Goal: Contribute content: Add original content to the website for others to see

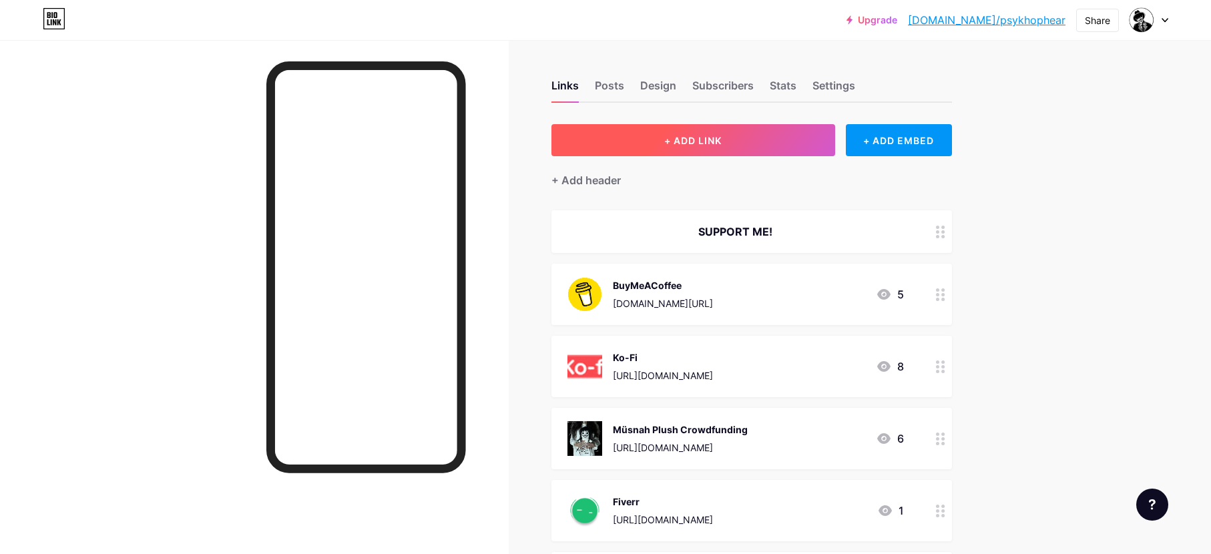
click at [729, 142] on button "+ ADD LINK" at bounding box center [694, 140] width 284 height 32
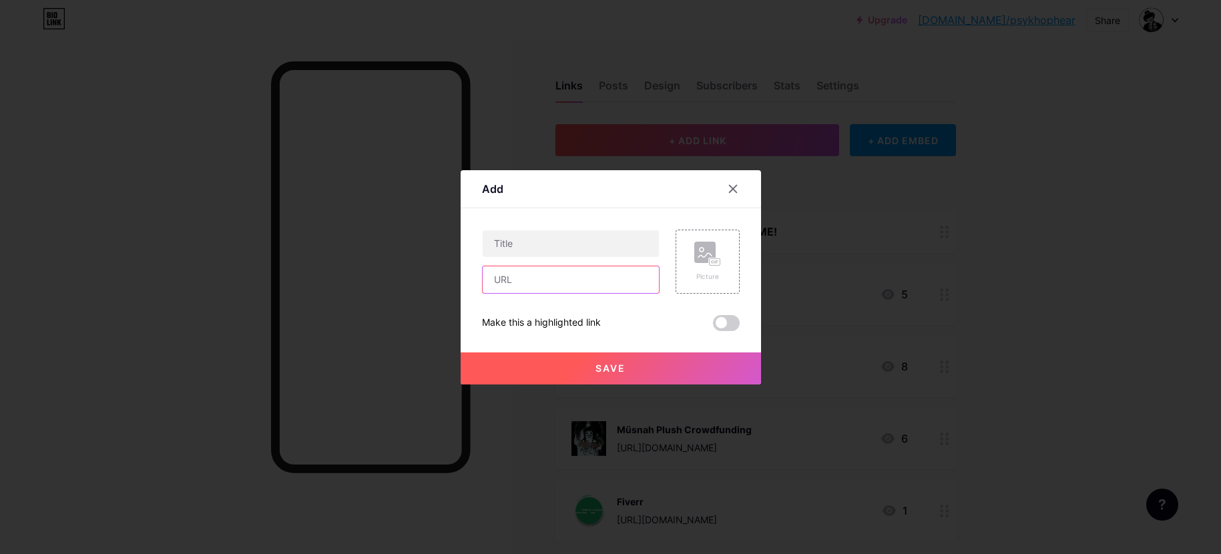
click at [595, 277] on input "text" at bounding box center [571, 279] width 176 height 27
paste input "[URL][DOMAIN_NAME]"
type input "[URL][DOMAIN_NAME]"
click at [600, 256] on div at bounding box center [571, 244] width 178 height 28
click at [601, 247] on input "text" at bounding box center [571, 243] width 176 height 27
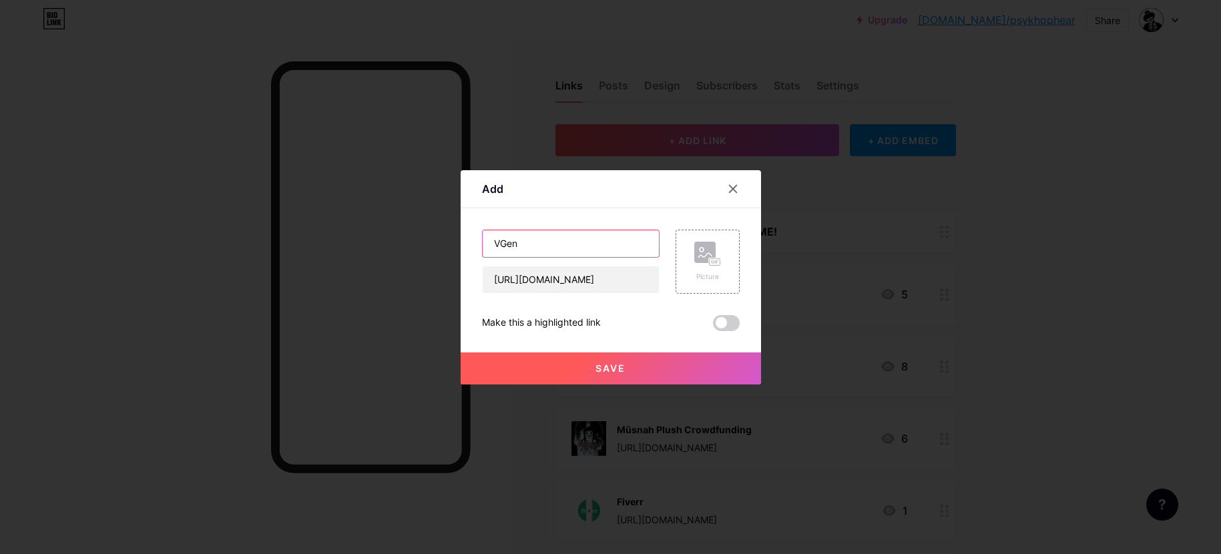
type input "VGen"
click at [688, 268] on div "Picture" at bounding box center [708, 262] width 64 height 64
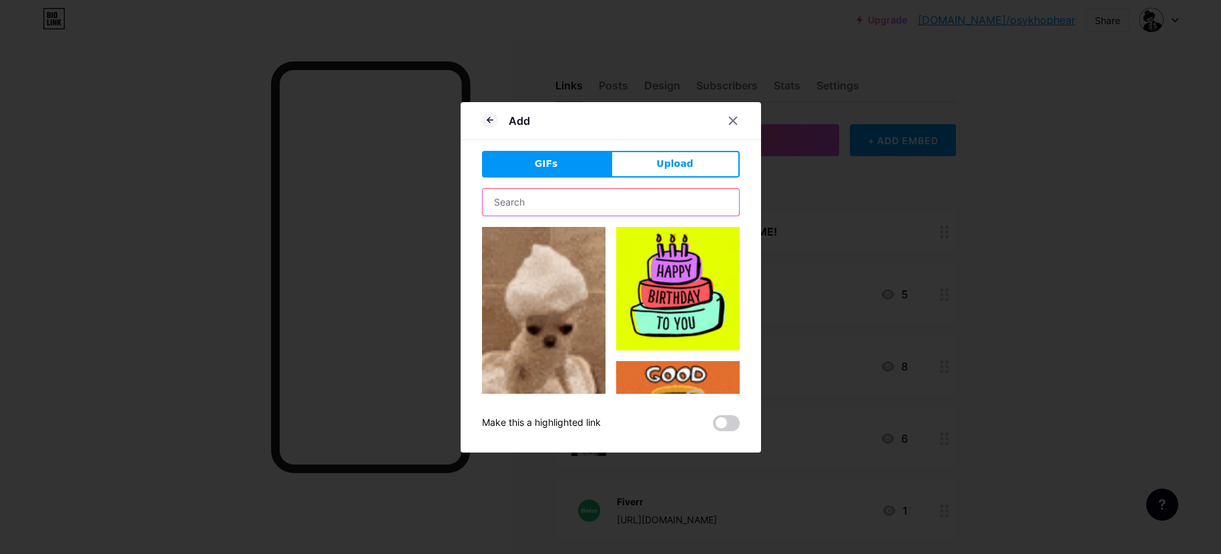
click at [582, 206] on input "text" at bounding box center [611, 202] width 256 height 27
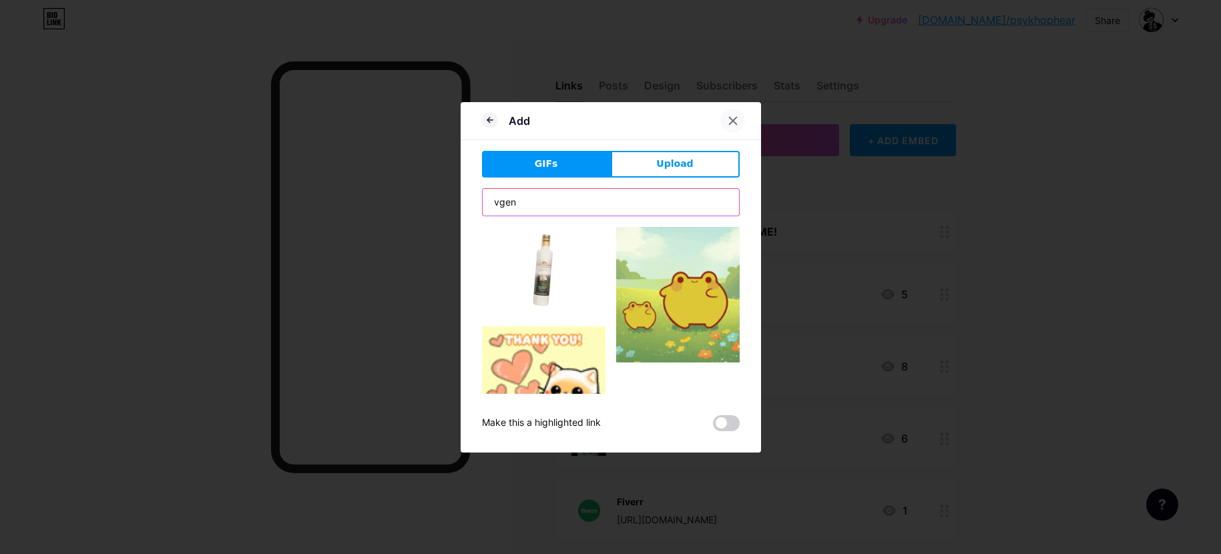
type input "vgen"
click at [728, 122] on icon at bounding box center [733, 121] width 11 height 11
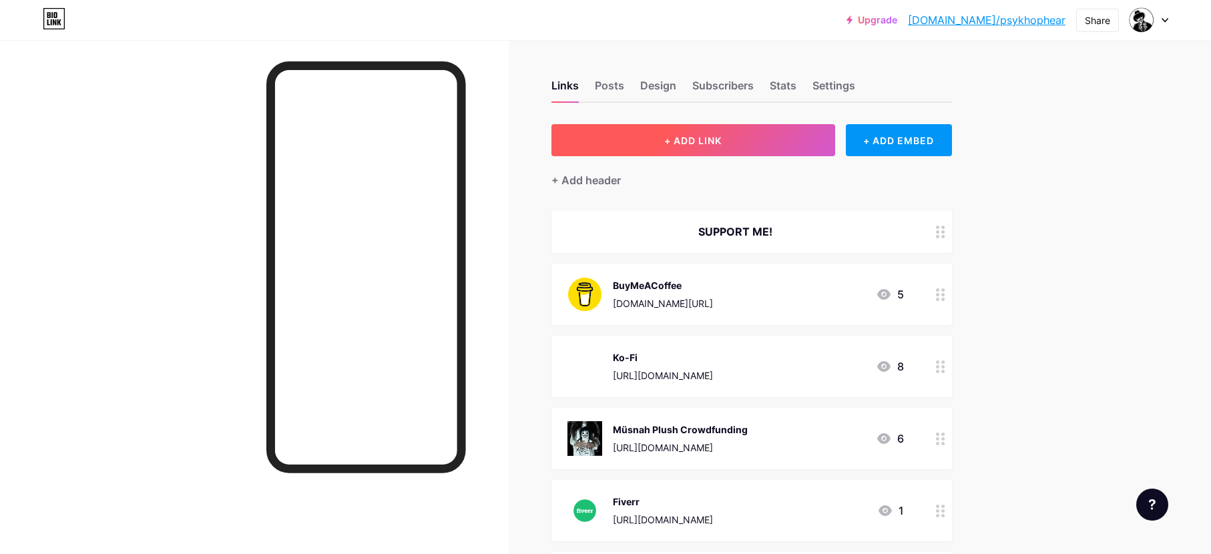
click at [714, 138] on span "+ ADD LINK" at bounding box center [692, 140] width 57 height 11
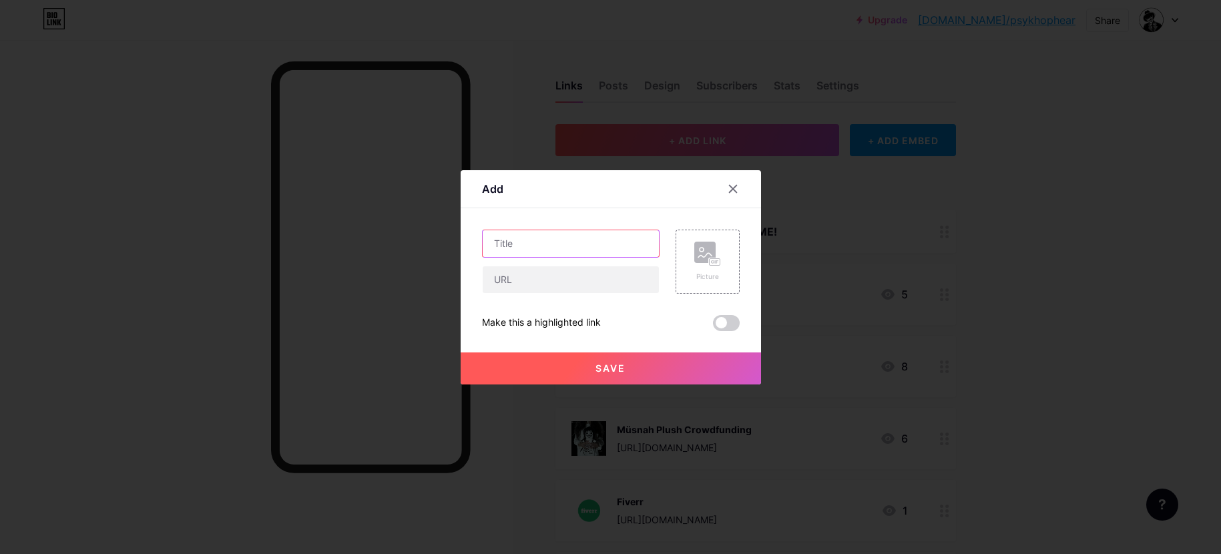
click at [586, 247] on input "text" at bounding box center [571, 243] width 176 height 27
type input "VGen"
click at [600, 283] on input "text" at bounding box center [571, 279] width 176 height 27
paste input "[URL][DOMAIN_NAME]"
type input "[URL][DOMAIN_NAME]"
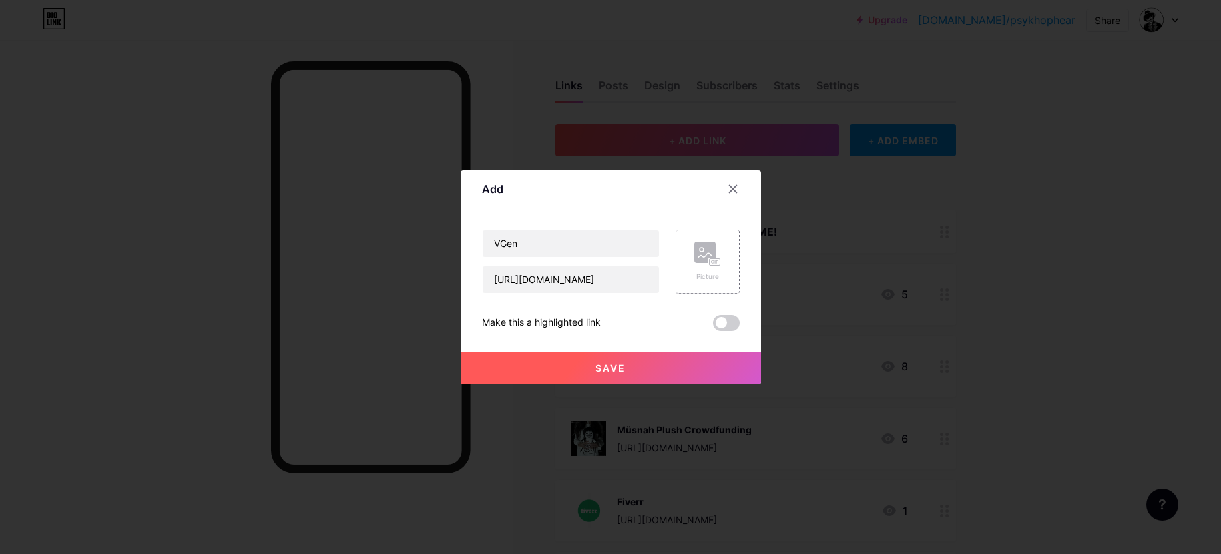
click at [695, 266] on div "Picture" at bounding box center [708, 262] width 27 height 40
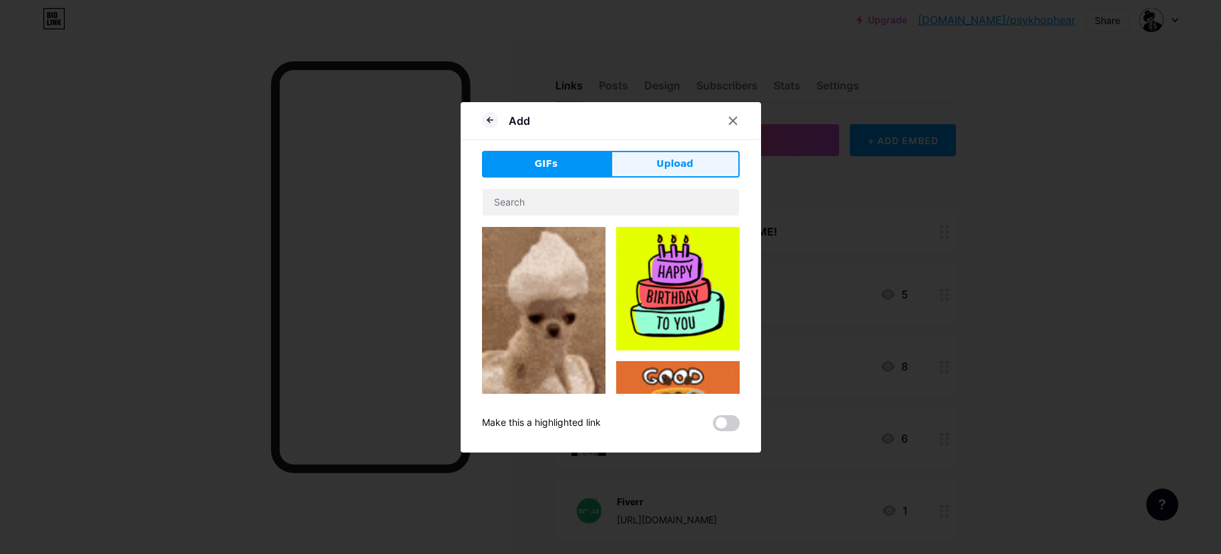
click at [663, 172] on button "Upload" at bounding box center [675, 164] width 129 height 27
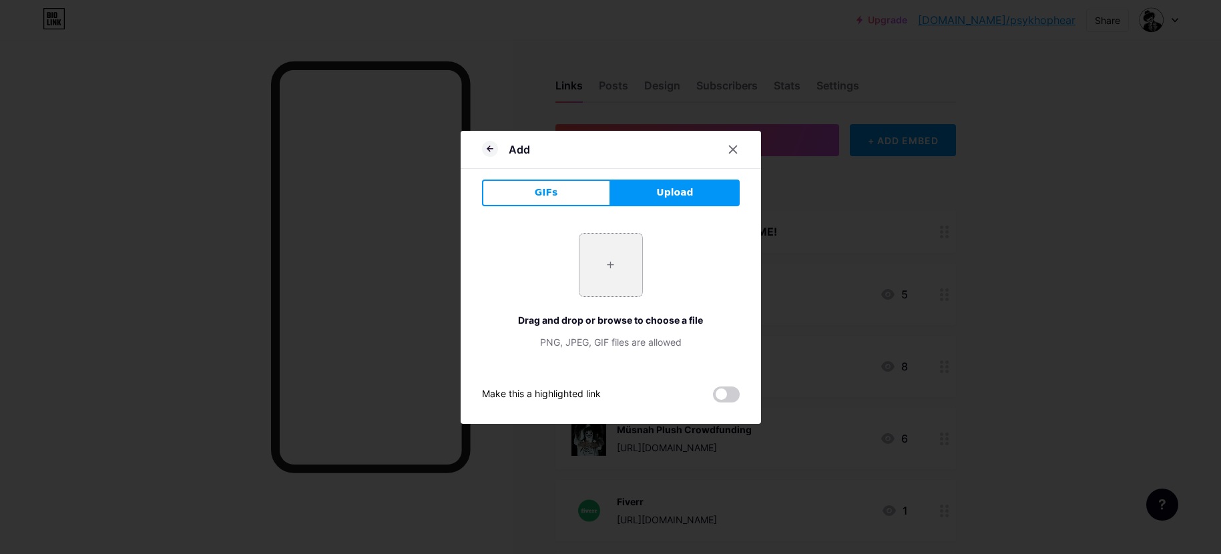
click at [619, 288] on input "file" at bounding box center [611, 265] width 63 height 63
type input "C:\fakepath\VG Logo Badge - for light bg.png"
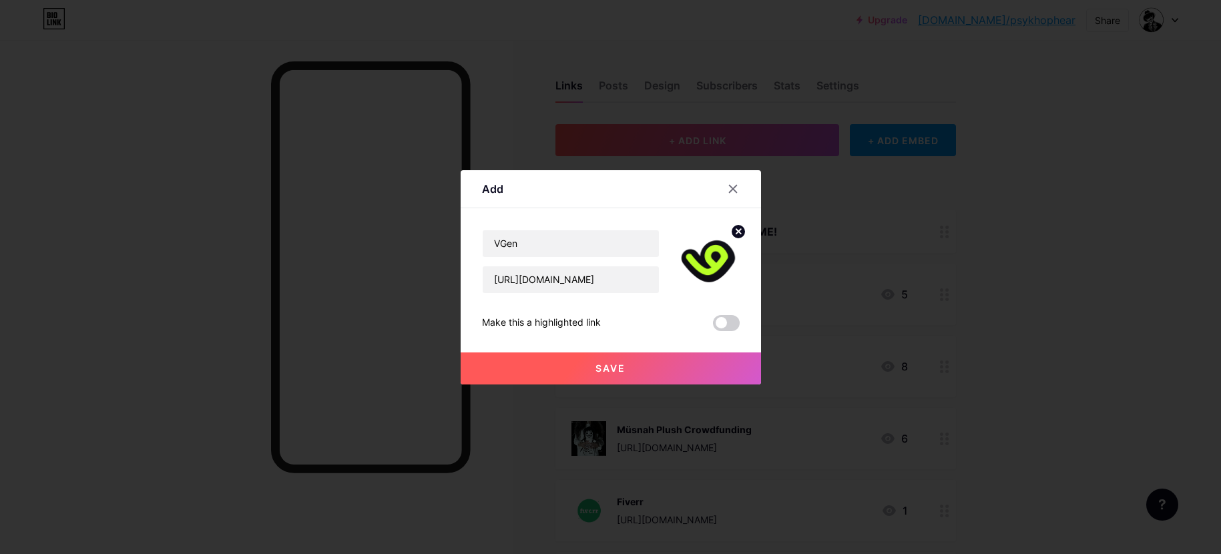
click at [677, 379] on button "Save" at bounding box center [611, 369] width 301 height 32
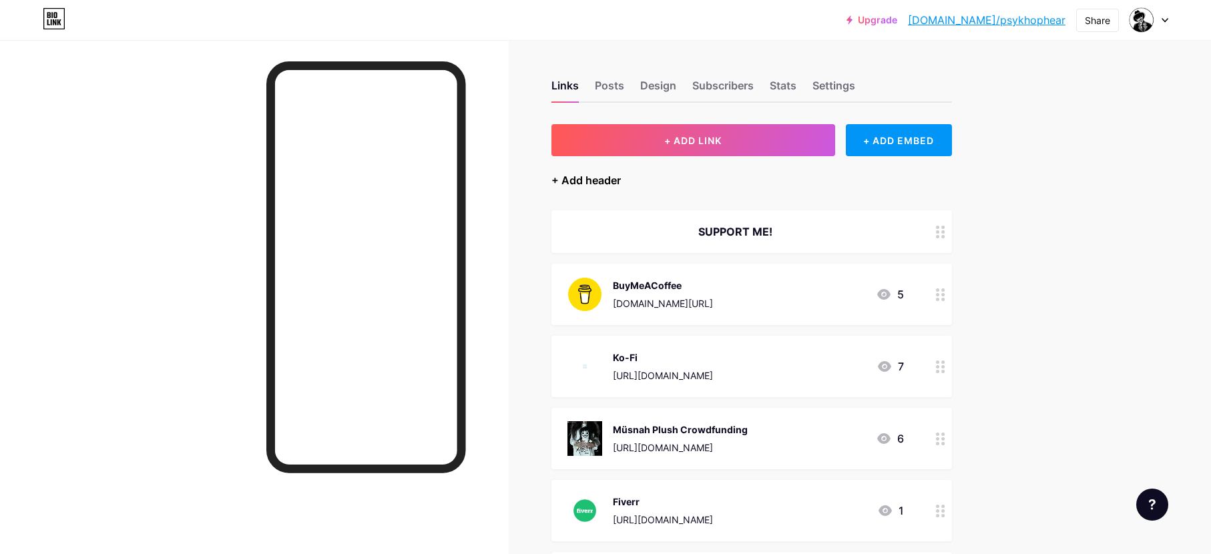
click at [610, 184] on div "+ Add header" at bounding box center [586, 180] width 69 height 16
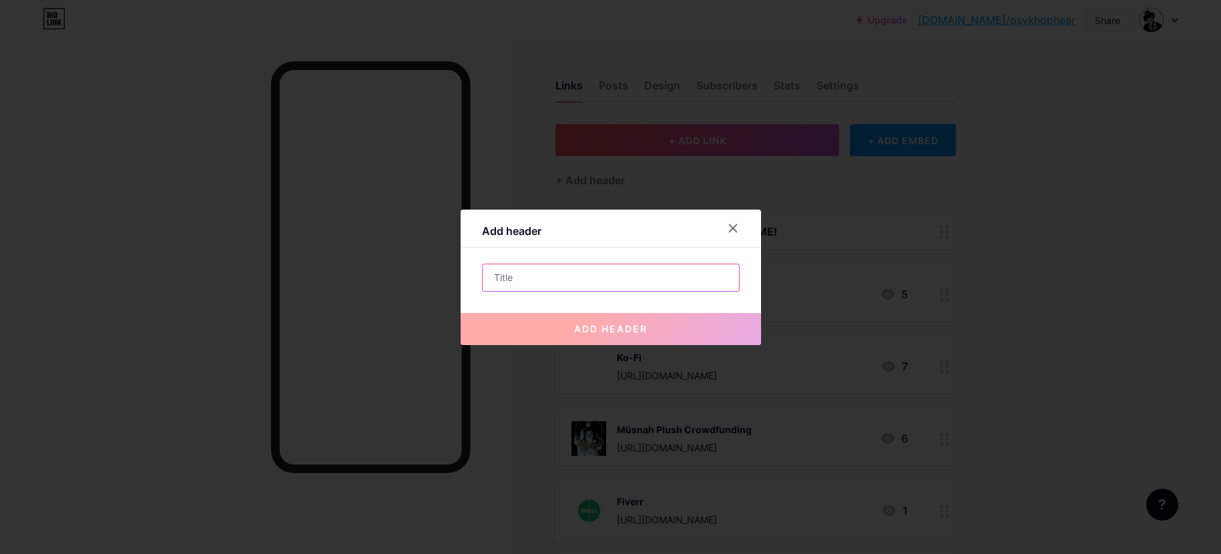
click at [642, 273] on input "text" at bounding box center [611, 277] width 256 height 27
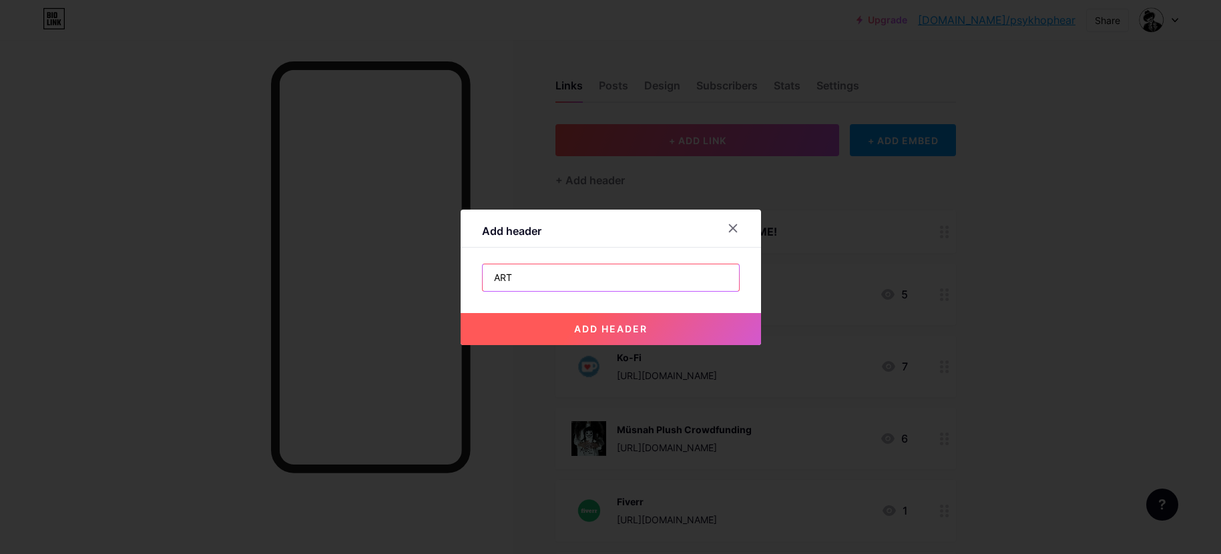
type input "ART"
click at [651, 320] on button "add header" at bounding box center [611, 329] width 301 height 32
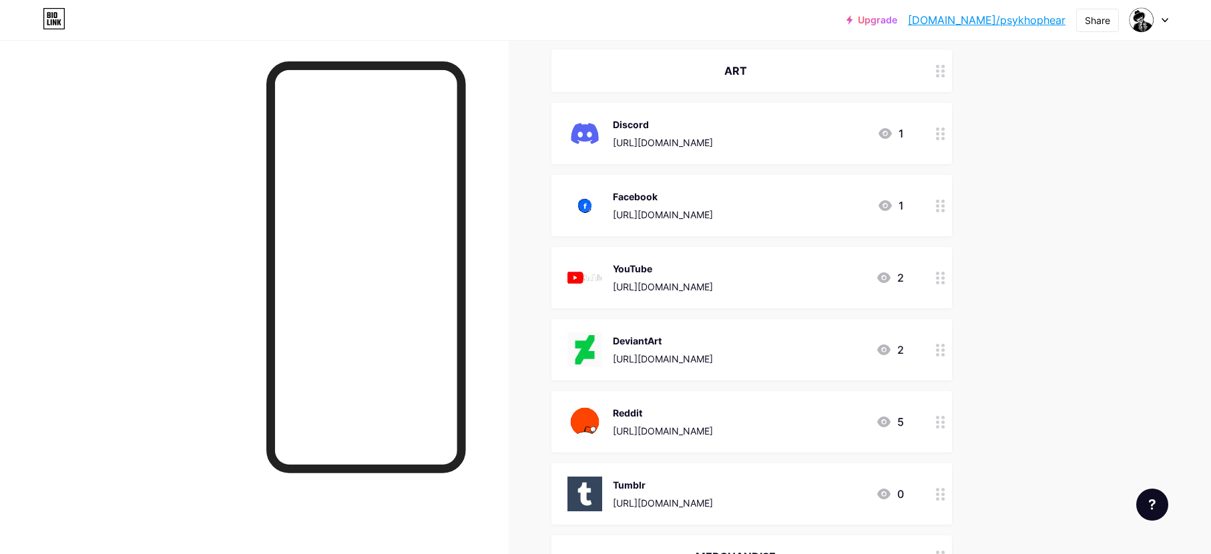
scroll to position [1390, 0]
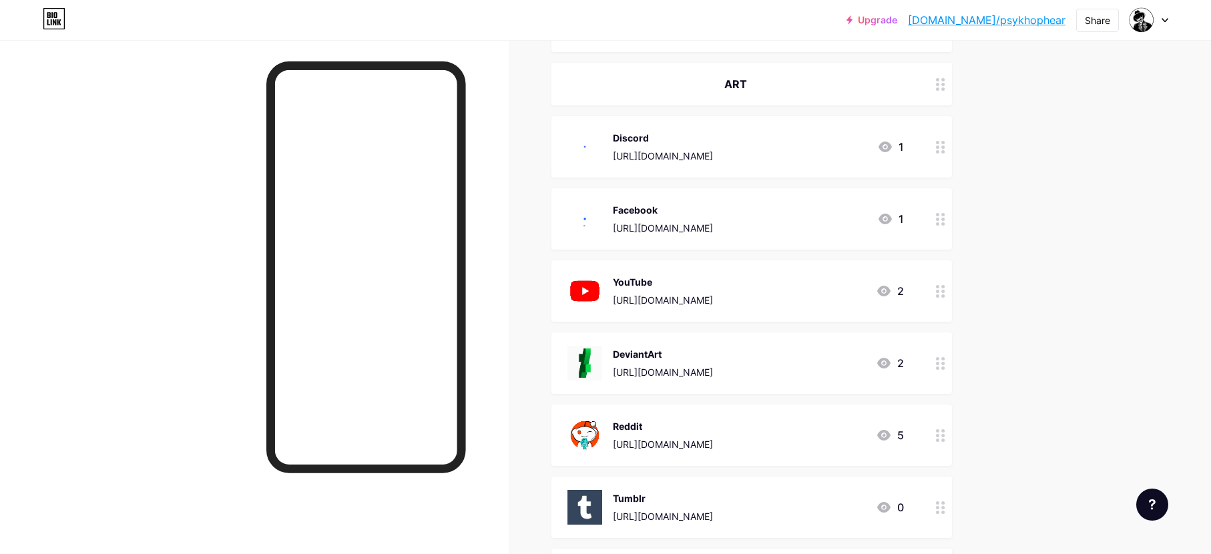
drag, startPoint x: 940, startPoint y: 130, endPoint x: 559, endPoint y: 2, distance: 402.1
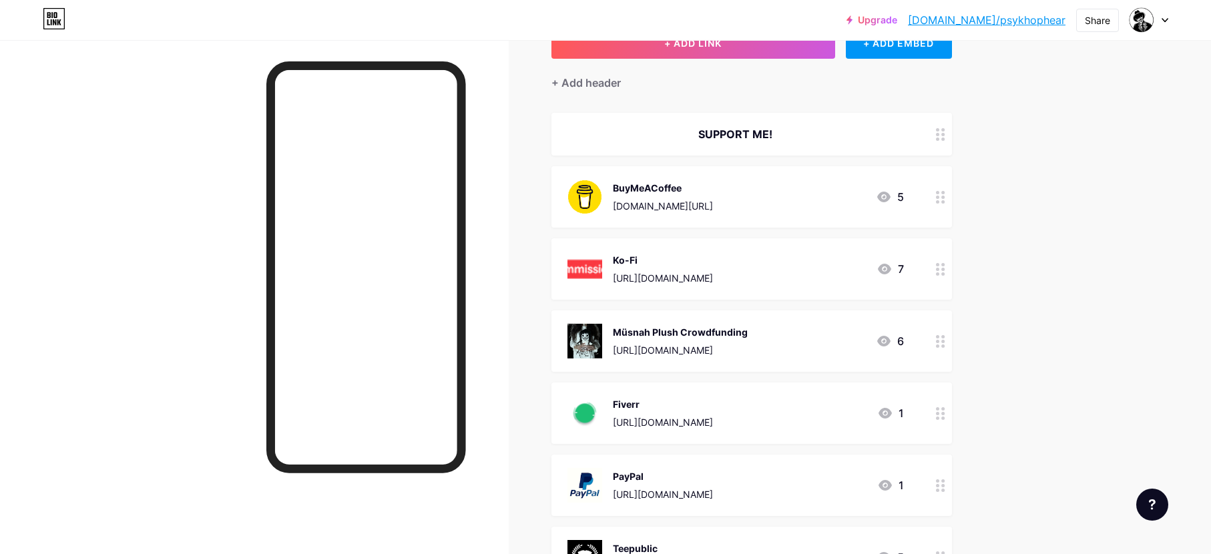
scroll to position [0, 0]
